Goal: Find specific page/section: Find specific page/section

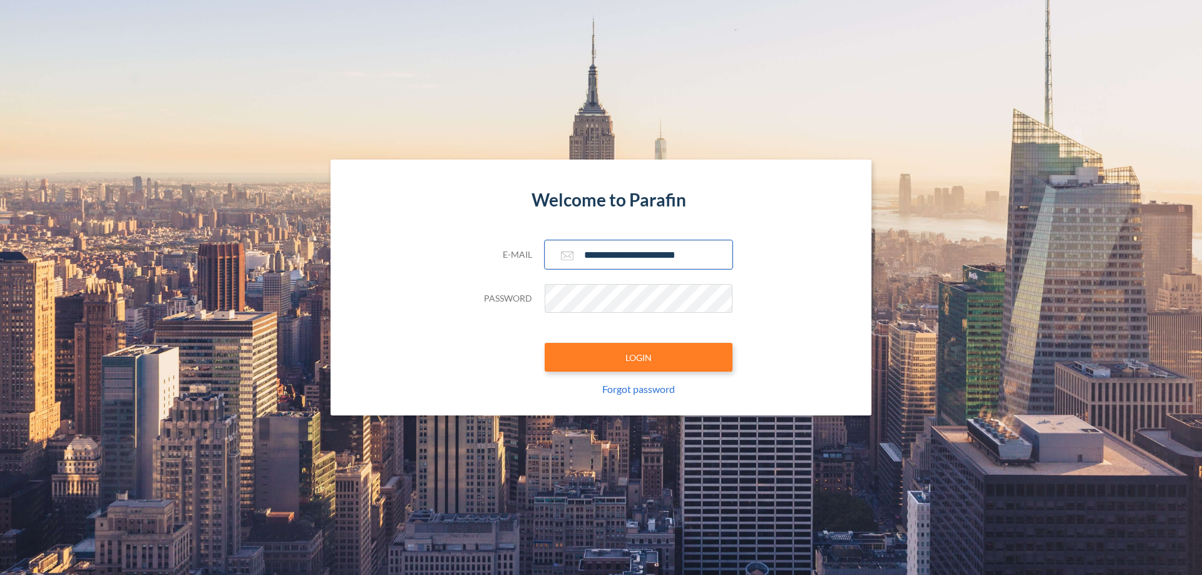
type input "**********"
click at [639, 357] on button "LOGIN" at bounding box center [639, 357] width 188 height 29
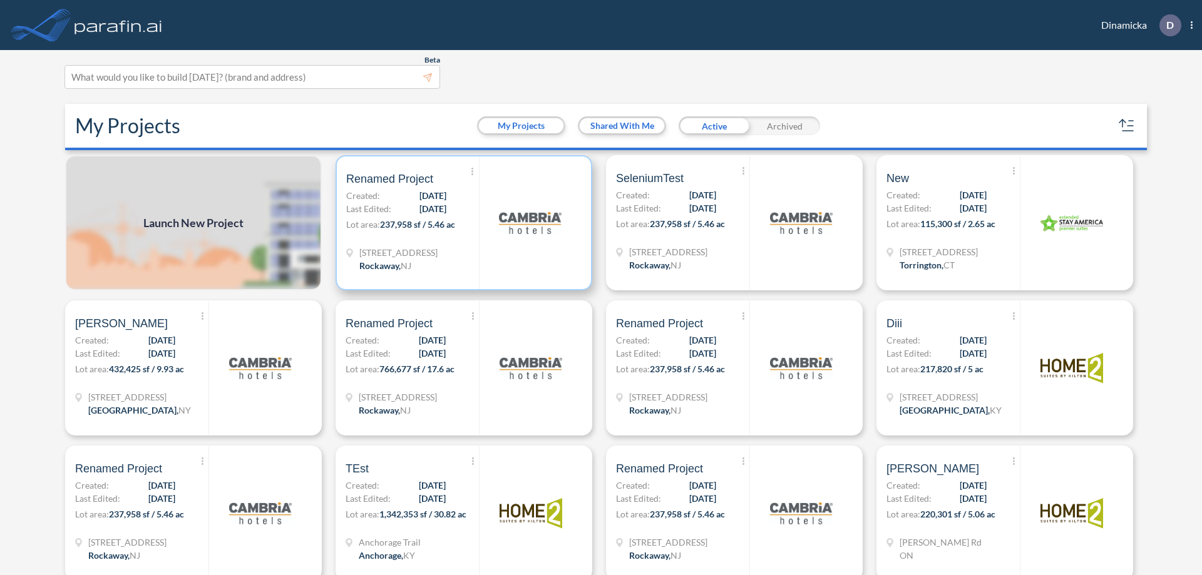
scroll to position [3, 0]
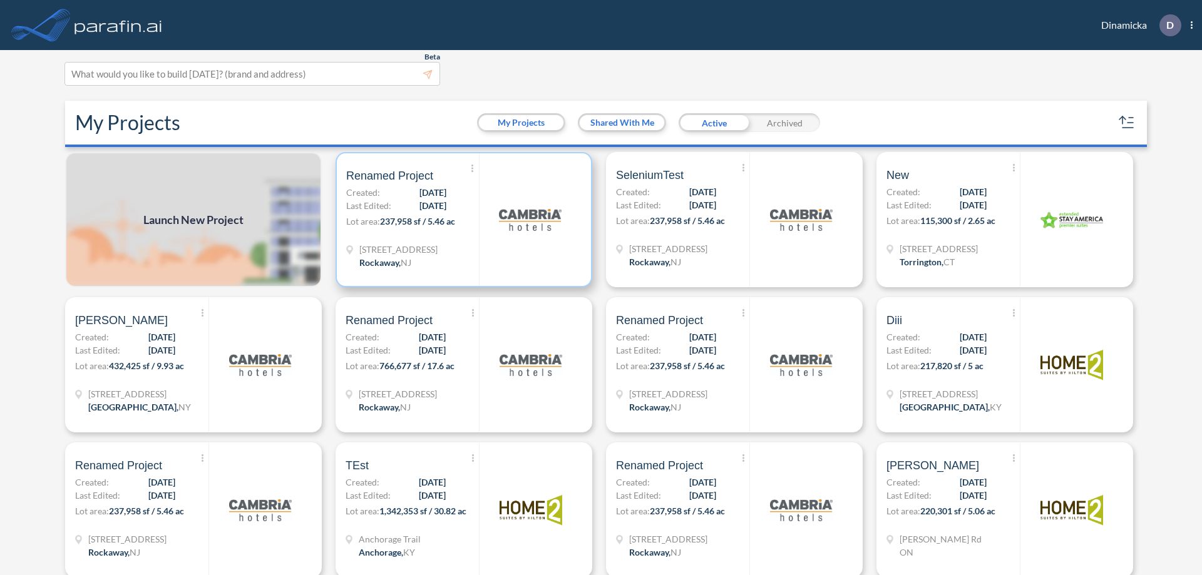
click at [461, 220] on p "Lot area: 237,958 sf / 5.46 ac" at bounding box center [412, 224] width 133 height 18
